Goal: Task Accomplishment & Management: Complete application form

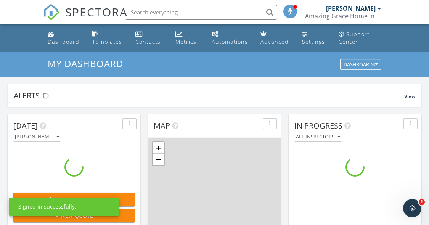
scroll to position [706, 441]
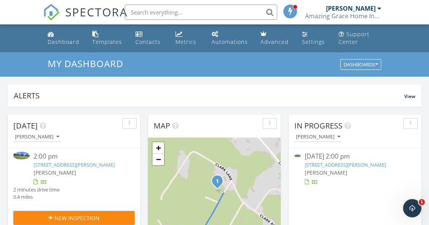
click at [325, 167] on link "[STREET_ADDRESS][PERSON_NAME]" at bounding box center [345, 164] width 81 height 7
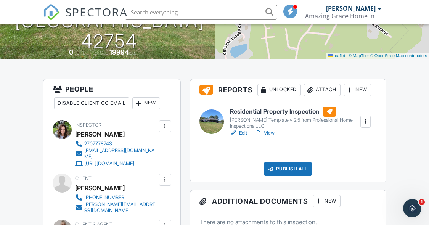
click at [244, 121] on div "KC Bartley Template v 2.5 from Professional Home Inspections LLC" at bounding box center [295, 123] width 130 height 12
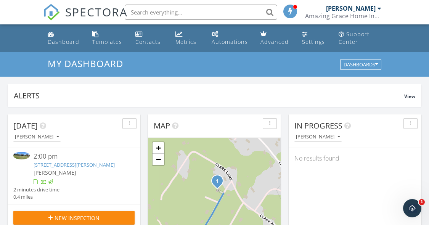
click at [101, 221] on div "New Inspection" at bounding box center [73, 218] width 109 height 8
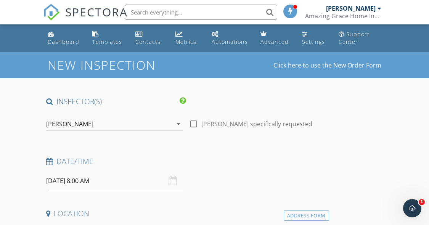
click at [79, 177] on input "[DATE] 8:00 AM" at bounding box center [114, 181] width 137 height 19
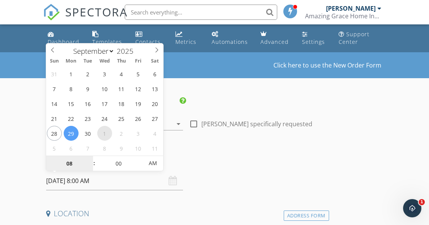
select select "9"
type input "[DATE] 8:00 AM"
type input "09"
type input "10/01/2025 9:00 AM"
click at [92, 158] on span at bounding box center [90, 160] width 5 height 8
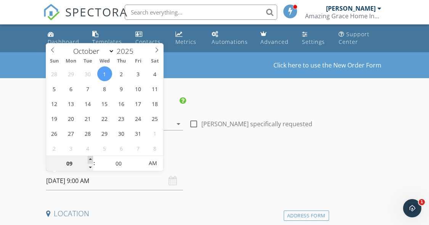
type input "10"
type input "10/01/2025 10:00 AM"
click at [92, 158] on span at bounding box center [90, 160] width 5 height 8
click at [240, 173] on div "Date/Time 10/01/2025 10:00 AM" at bounding box center [186, 173] width 286 height 34
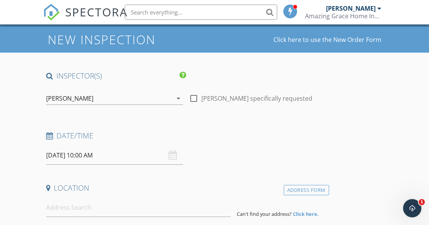
scroll to position [114, 0]
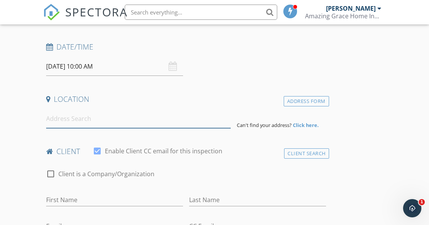
click at [98, 125] on input at bounding box center [138, 118] width 185 height 19
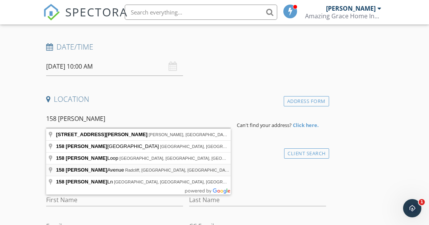
type input "158 Donna Avenue, Radcliff, KY, USA"
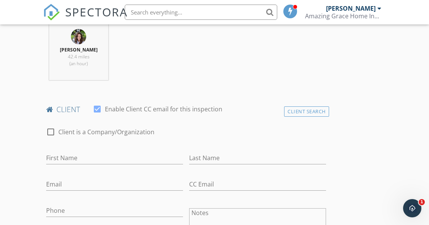
scroll to position [381, 0]
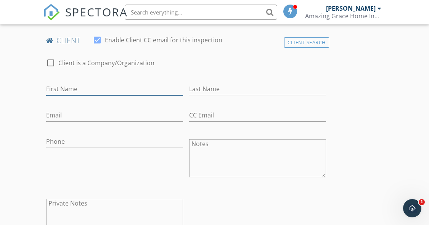
click at [93, 89] on input "First Name" at bounding box center [114, 89] width 137 height 13
type input "H"
click at [93, 89] on input "First Name" at bounding box center [114, 89] width 137 height 13
type input "Jazmine"
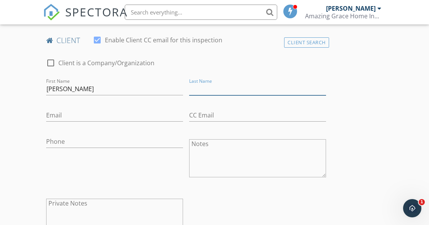
click at [201, 92] on input "Last Name" at bounding box center [257, 89] width 137 height 13
type input "Glanton"
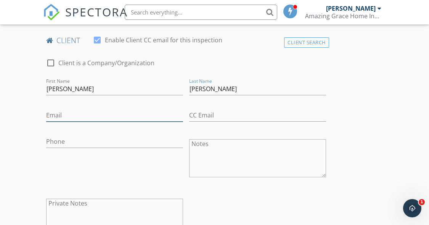
click at [118, 112] on input "Email" at bounding box center [114, 115] width 137 height 13
type input "jazmineglanton@gmail.com"
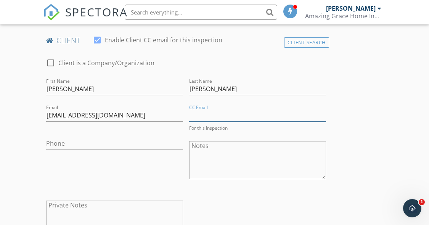
click at [206, 119] on input "CC Email" at bounding box center [257, 115] width 137 height 13
type input "demitriglanton@yahoo.com"
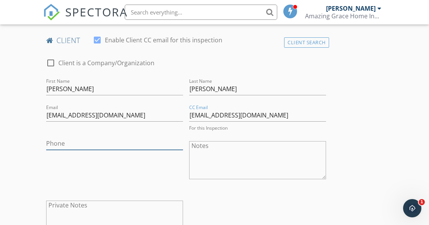
click at [111, 146] on input "Phone" at bounding box center [114, 143] width 137 height 13
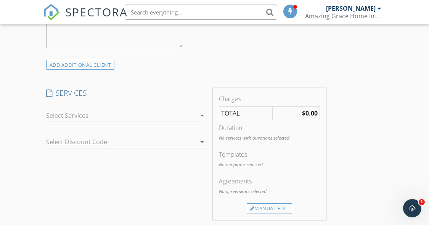
scroll to position [572, 0]
type input "704-491-6133"
click at [122, 113] on div at bounding box center [121, 114] width 150 height 12
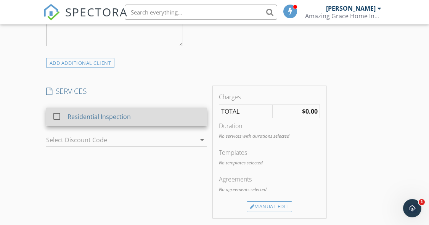
click at [106, 114] on div "Residential Inspection" at bounding box center [98, 116] width 63 height 9
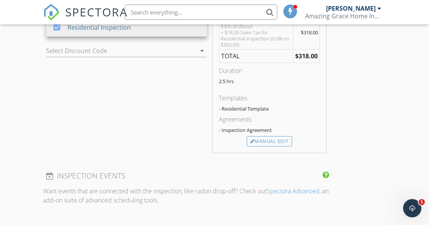
scroll to position [686, 0]
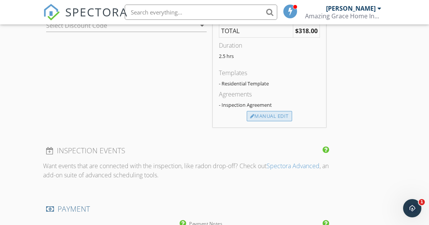
click at [262, 116] on div "Manual Edit" at bounding box center [269, 116] width 45 height 11
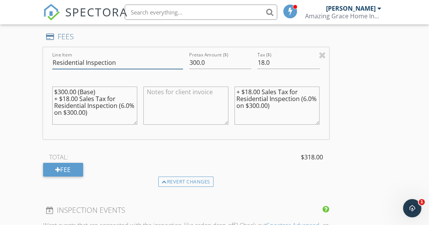
click at [135, 65] on input "Residential Inspection" at bounding box center [117, 62] width 131 height 13
click at [195, 58] on input "300.0" at bounding box center [220, 62] width 63 height 13
drag, startPoint x: 215, startPoint y: 64, endPoint x: 178, endPoint y: 63, distance: 37.0
click at [178, 63] on div "Line Item Residential Inspection Pretax Amount ($) 300.0 Tax ($) 18.0 $300.00 (…" at bounding box center [186, 93] width 286 height 92
drag, startPoint x: 281, startPoint y: 63, endPoint x: 248, endPoint y: 64, distance: 32.8
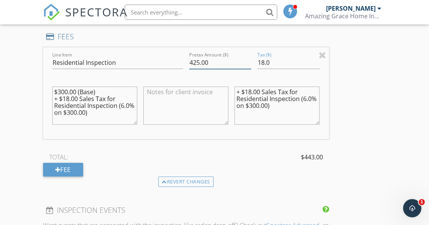
click at [248, 64] on div "Line Item Residential Inspection Pretax Amount ($) 425.00 Tax ($) 18.0 $300.00 …" at bounding box center [186, 93] width 286 height 92
type input "425.0"
drag, startPoint x: 279, startPoint y: 62, endPoint x: 247, endPoint y: 67, distance: 32.4
click at [247, 67] on div "Line Item Residential Inspection Pretax Amount ($) 425.0 Tax ($) 18.0 $300.00 (…" at bounding box center [186, 93] width 286 height 92
type input "0"
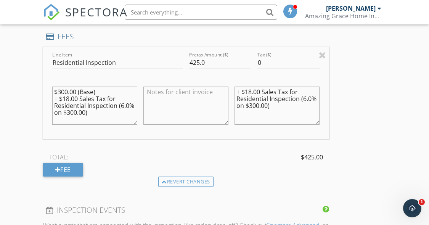
drag, startPoint x: 107, startPoint y: 120, endPoint x: 51, endPoint y: 90, distance: 63.6
click at [49, 90] on div "$300.00 (Base) + $18.00 Sales Tax for Residential Inspection (6.0% on $300.00)" at bounding box center [94, 106] width 91 height 59
type textarea "\"
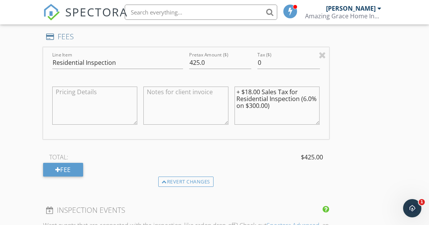
drag, startPoint x: 269, startPoint y: 112, endPoint x: 230, endPoint y: 93, distance: 43.0
click at [230, 93] on div "Line Item Residential Inspection Pretax Amount ($) 425.0 Tax ($) 0 + $18.00 Sal…" at bounding box center [186, 93] width 286 height 92
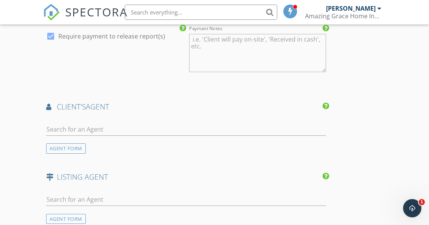
scroll to position [953, 0]
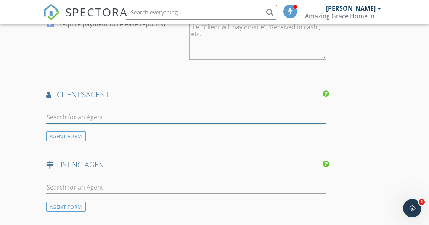
click at [105, 119] on input "text" at bounding box center [186, 117] width 280 height 13
type input "Myka"
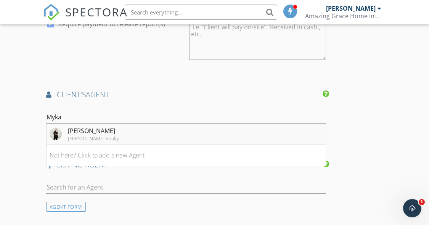
click at [84, 131] on div "[PERSON_NAME]" at bounding box center [93, 130] width 51 height 9
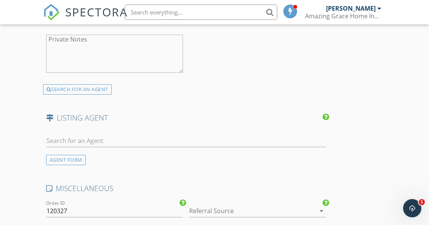
scroll to position [1182, 0]
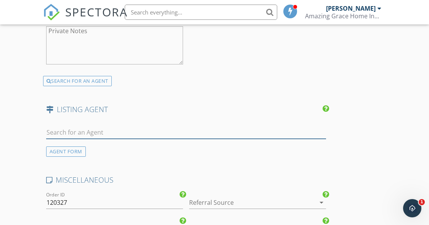
click at [87, 135] on input "text" at bounding box center [186, 132] width 280 height 13
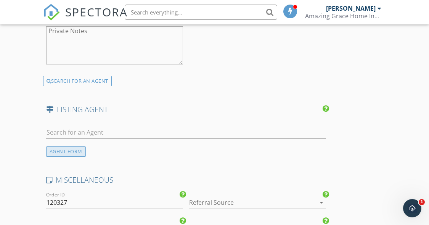
click at [80, 152] on div "AGENT FORM" at bounding box center [66, 151] width 40 height 10
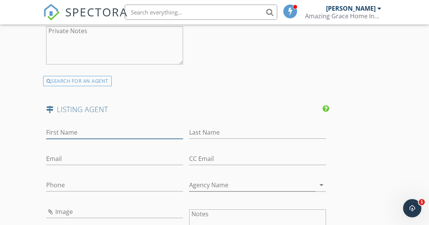
click at [83, 129] on input "First Name" at bounding box center [114, 132] width 137 height 13
type input "Landon"
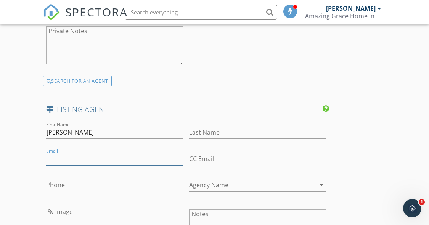
paste input "Landon.m.goff@gmail.com"
type input "Landon.m.goff@gmail.com"
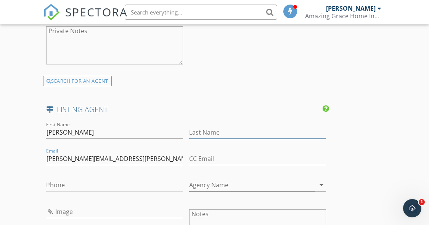
click at [209, 132] on input "Last Name" at bounding box center [257, 132] width 137 height 13
type input "Goff"
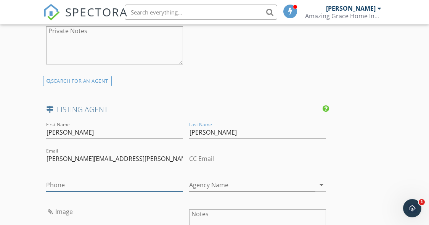
click at [105, 186] on input "Phone" at bounding box center [114, 185] width 137 height 13
paste input "270-268-1504"
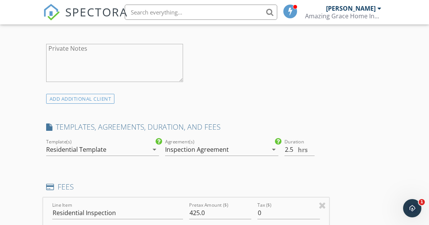
scroll to position [534, 0]
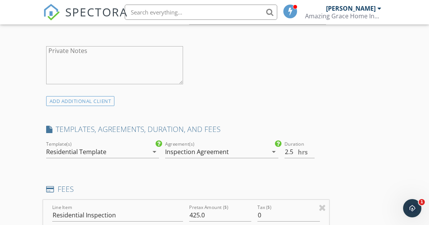
type input "270-268-1504"
click at [141, 155] on div "Residential Template" at bounding box center [97, 152] width 103 height 12
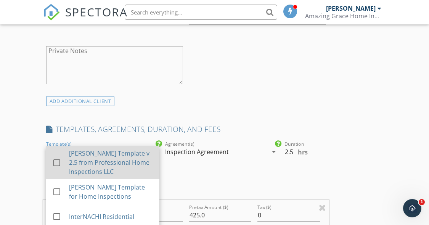
click at [75, 162] on div "[PERSON_NAME] Template v 2.5 from Professional Home Inspections LLC" at bounding box center [111, 162] width 84 height 27
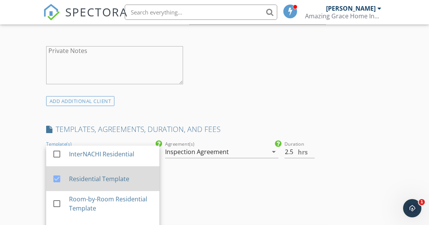
scroll to position [63, 0]
click at [81, 179] on div "Residential Template" at bounding box center [111, 177] width 84 height 9
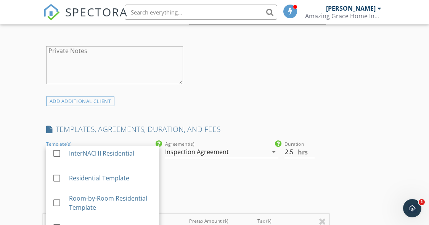
click at [191, 153] on div "Inspection Agreement" at bounding box center [197, 151] width 64 height 7
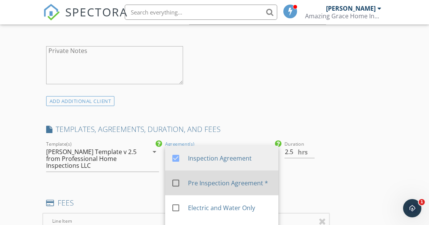
click at [193, 181] on div "Pre Inspection Agreement *" at bounding box center [230, 182] width 84 height 9
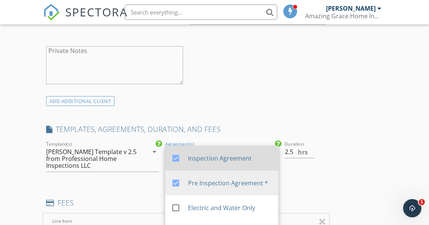
click at [192, 161] on div "Inspection Agreement" at bounding box center [230, 158] width 84 height 9
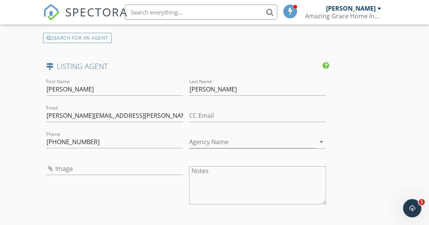
scroll to position [1258, 0]
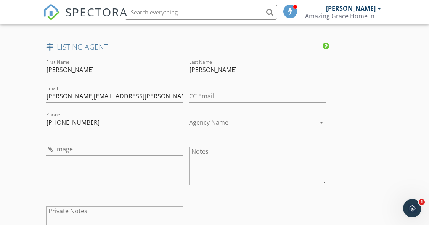
click at [210, 121] on input "Agency Name" at bounding box center [252, 122] width 126 height 13
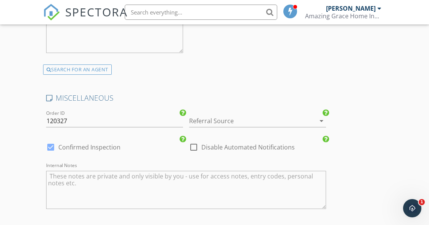
scroll to position [1487, 0]
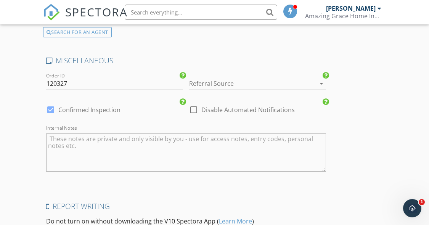
click at [213, 83] on div at bounding box center [247, 83] width 116 height 12
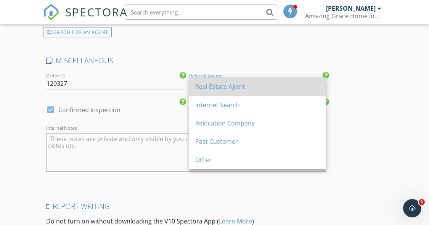
click at [215, 87] on div "Real Estate Agent" at bounding box center [257, 86] width 125 height 9
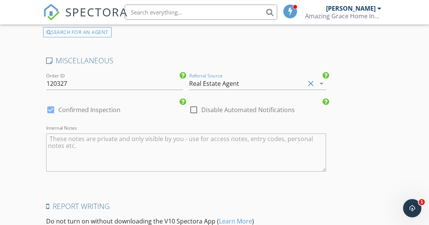
click at [215, 83] on div "Real Estate Agent" at bounding box center [214, 83] width 50 height 7
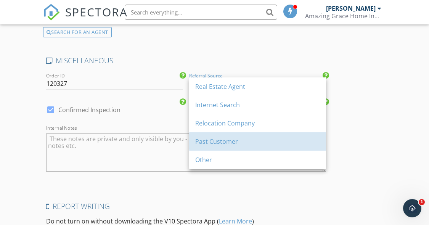
click at [206, 145] on div "Past Customer" at bounding box center [257, 141] width 125 height 9
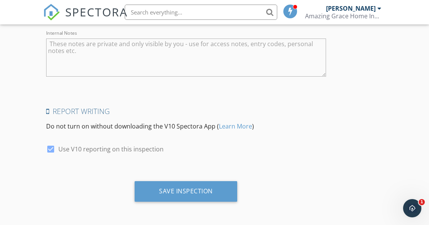
scroll to position [1583, 0]
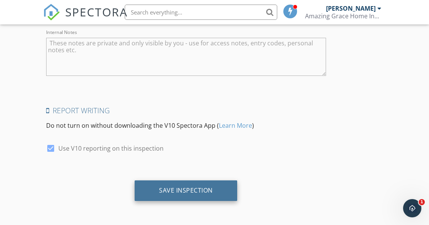
click at [204, 191] on div "Save Inspection" at bounding box center [186, 190] width 54 height 8
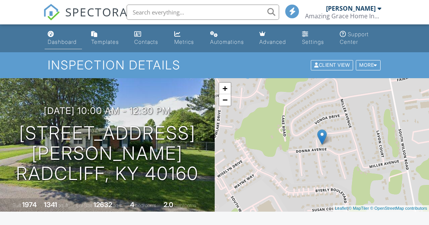
click at [56, 36] on link "Dashboard" at bounding box center [64, 38] width 38 height 22
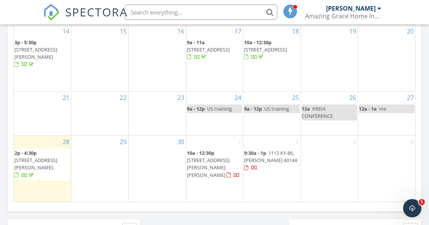
scroll to position [458, 0]
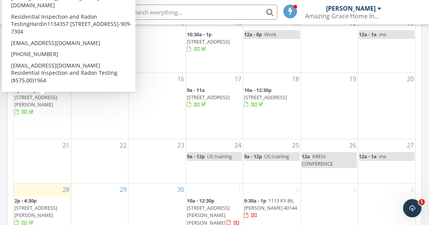
click at [39, 106] on span "357 E Spring St, Radcliff 40160" at bounding box center [35, 101] width 43 height 14
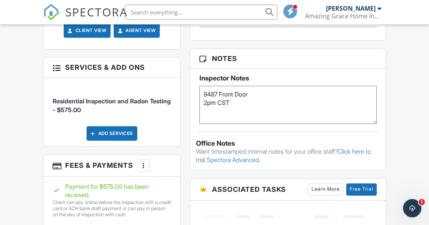
click at [53, 8] on img at bounding box center [51, 12] width 17 height 17
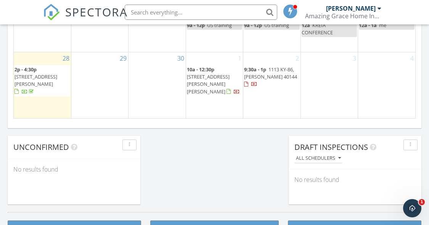
scroll to position [564, 0]
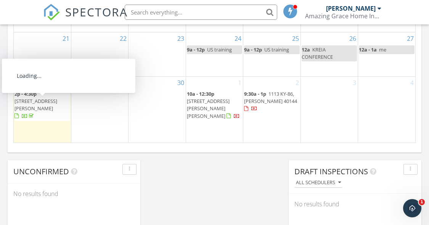
click at [35, 109] on span "[STREET_ADDRESS][PERSON_NAME]" at bounding box center [35, 105] width 43 height 14
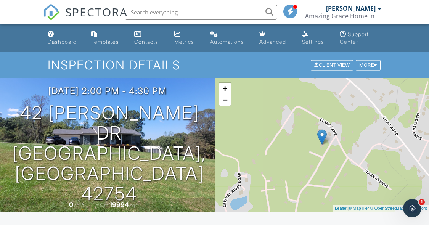
click at [316, 48] on link "Settings" at bounding box center [315, 38] width 32 height 22
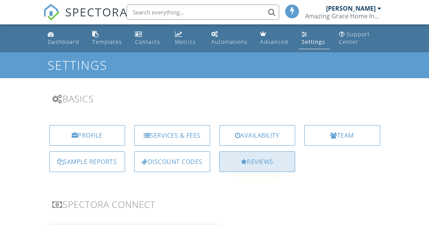
click at [244, 164] on div at bounding box center [244, 162] width 6 height 6
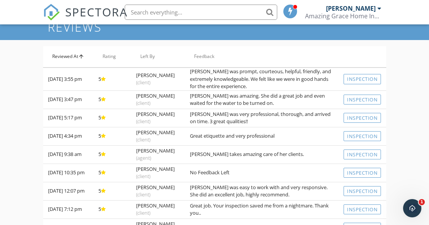
click at [78, 61] on th "Reviewed At arrow_upward" at bounding box center [68, 56] width 50 height 21
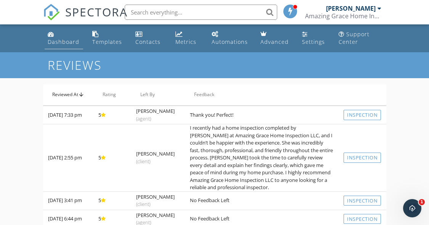
click at [64, 43] on div "Dashboard" at bounding box center [64, 41] width 32 height 7
